Goal: Use online tool/utility: Use online tool/utility

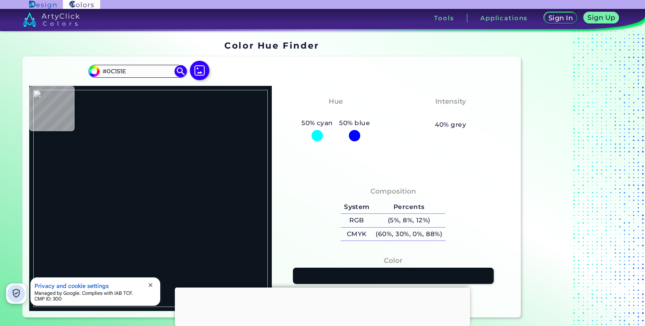
type input "#000000"
type input "#e0e0df"
type input "#E0E0DF"
type input "#c6c6c6"
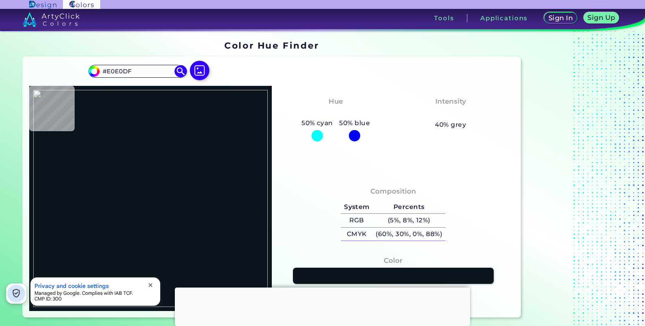
type input "#C6C6C6"
type input "#94bdc4"
type input "#94BDC4"
type input "#95bdc4"
type input "#95BDC4"
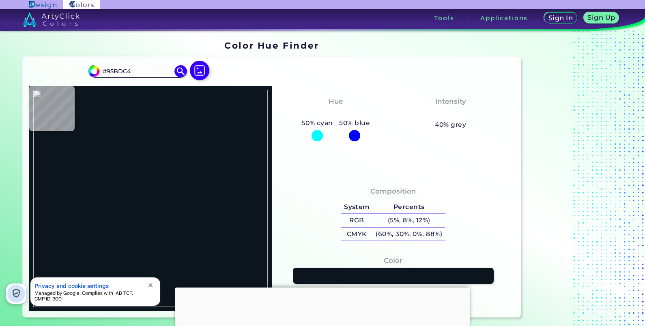
type input "#9fc4ca"
type input "#9FC4CA"
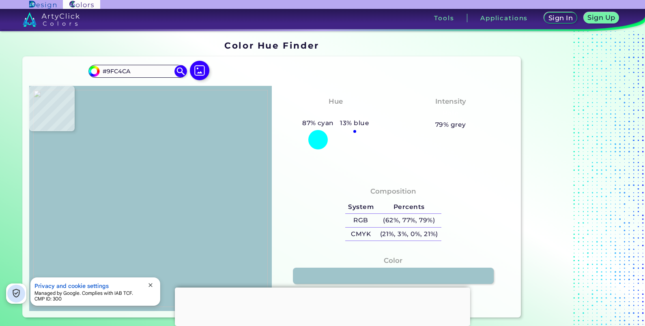
type input "#abcbd1"
type input "#ABCBD1"
type input "#a4c7cd"
type input "#A4C7CD"
type input "#d2e3e6"
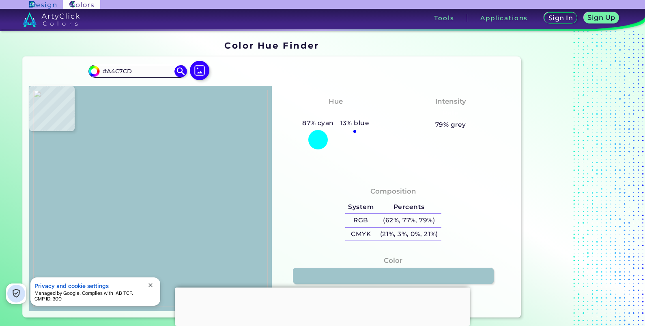
type input "#D2E3E6"
type input "#94bdc4"
type input "#94BDC4"
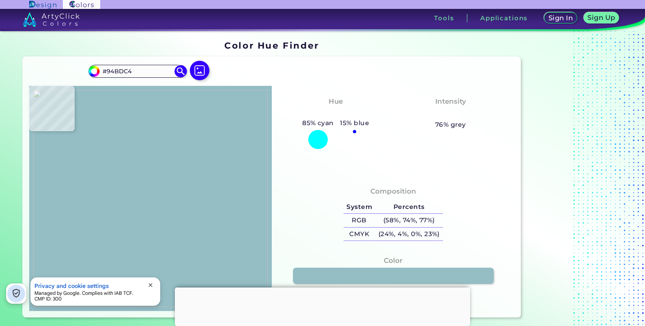
type input "#6ca0a6"
type input "#6CA0A6"
type input "#b2cdd0"
type input "#B2CDD0"
type input "#6ca0a6"
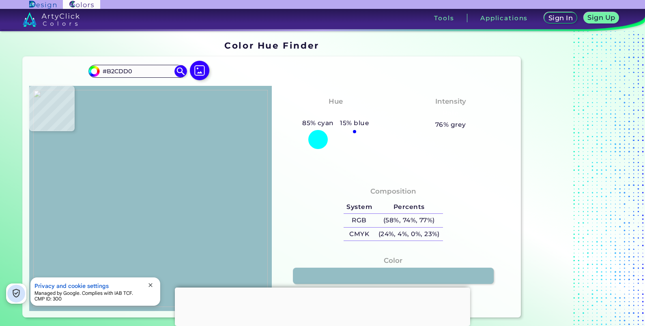
type input "#6CA0A6"
type input "#99bdc1"
type input "#99BDC1"
type input "#6ca0a6"
type input "#6CA0A6"
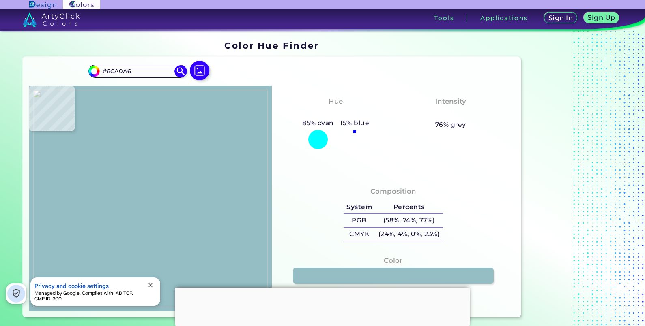
type input "#1b676b"
type input "#1B676B"
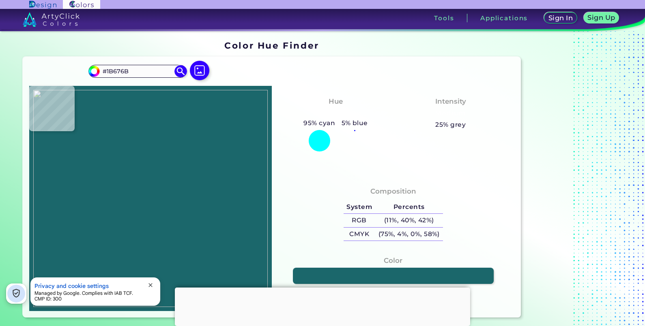
click at [212, 105] on img at bounding box center [150, 198] width 234 height 217
click at [313, 288] on div at bounding box center [322, 288] width 295 height 0
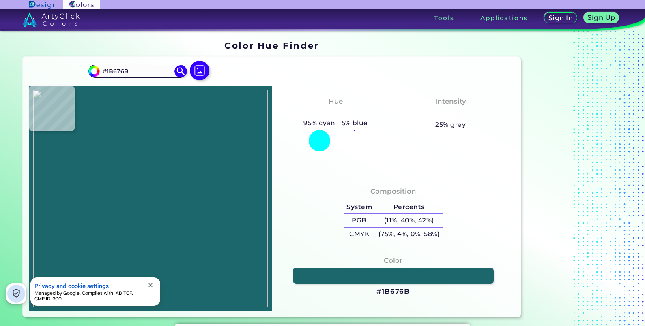
click at [392, 288] on h3 "#1B676B" at bounding box center [392, 292] width 33 height 10
click at [392, 288] on h3 "#1B676B copied" at bounding box center [392, 292] width 33 height 10
copy h3 "1B676B copied"
click at [212, 149] on img at bounding box center [150, 198] width 234 height 217
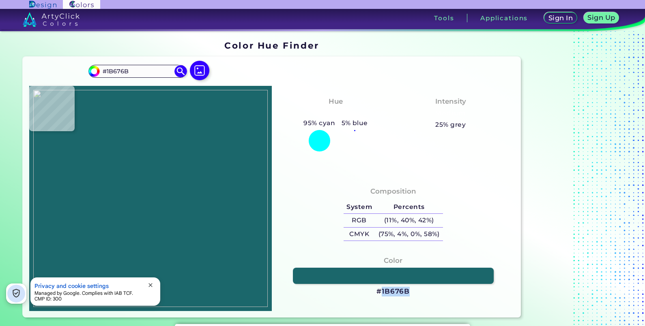
click at [211, 138] on img at bounding box center [150, 198] width 234 height 217
type input "#6ca0a6"
type input "#6CA0A6"
type input "#f8fafa"
type input "#F8FAFA"
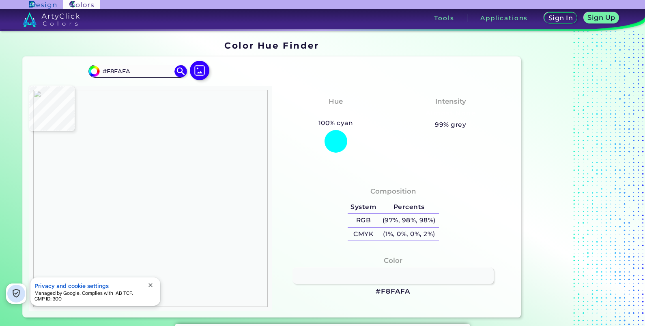
type input "#ffffff"
type input "#FFFFFF"
type input "#79a8ad"
type input "#79A8AD"
type input "#6ca0a6"
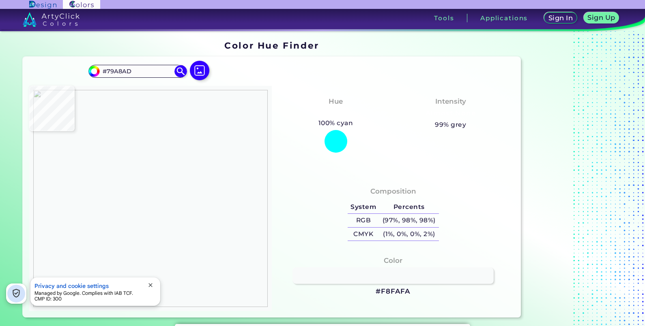
type input "#6CA0A6"
type input "#ffffff"
type input "#FFFFFF"
type input "#6ca0a6"
type input "#6CA0A6"
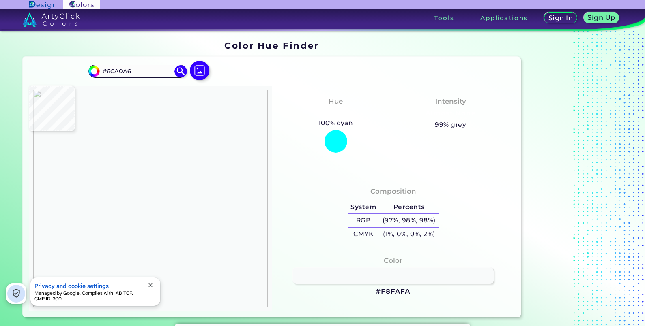
type input "#8eb6ba"
type input "#8EB6BA"
type input "#dbe8e9"
type input "#DBE8E9"
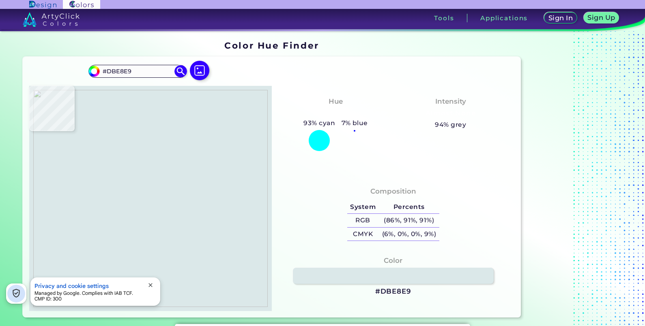
type input "#7dabb0"
type input "#7DABB0"
type input "#75a6ab"
type input "#75A6AB"
type input "#73a4aa"
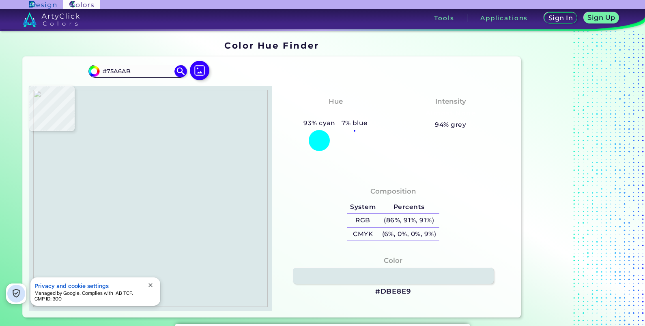
type input "#73A4AA"
type input "#74a5ab"
type input "#74A5AB"
type input "#afcbce"
type input "#AFCBCE"
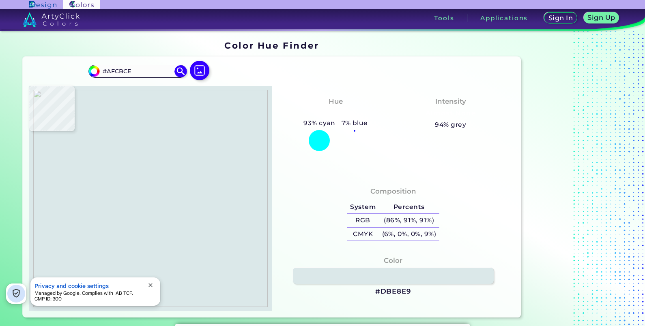
type input "#80acb2"
type input "#80ACB2"
type input "#6ca0a6"
type input "#6CA0A6"
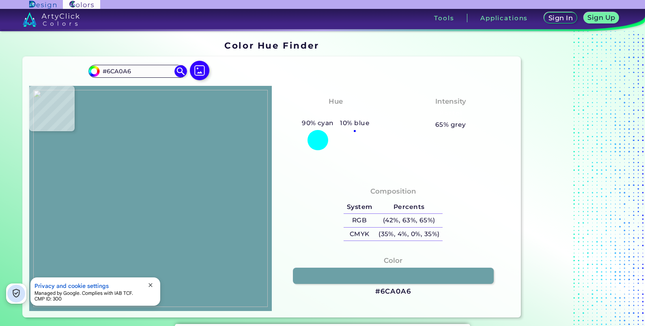
click at [209, 150] on img at bounding box center [150, 198] width 234 height 217
click at [402, 290] on h3 "#6CA0A6" at bounding box center [393, 292] width 36 height 10
